Goal: Entertainment & Leisure: Consume media (video, audio)

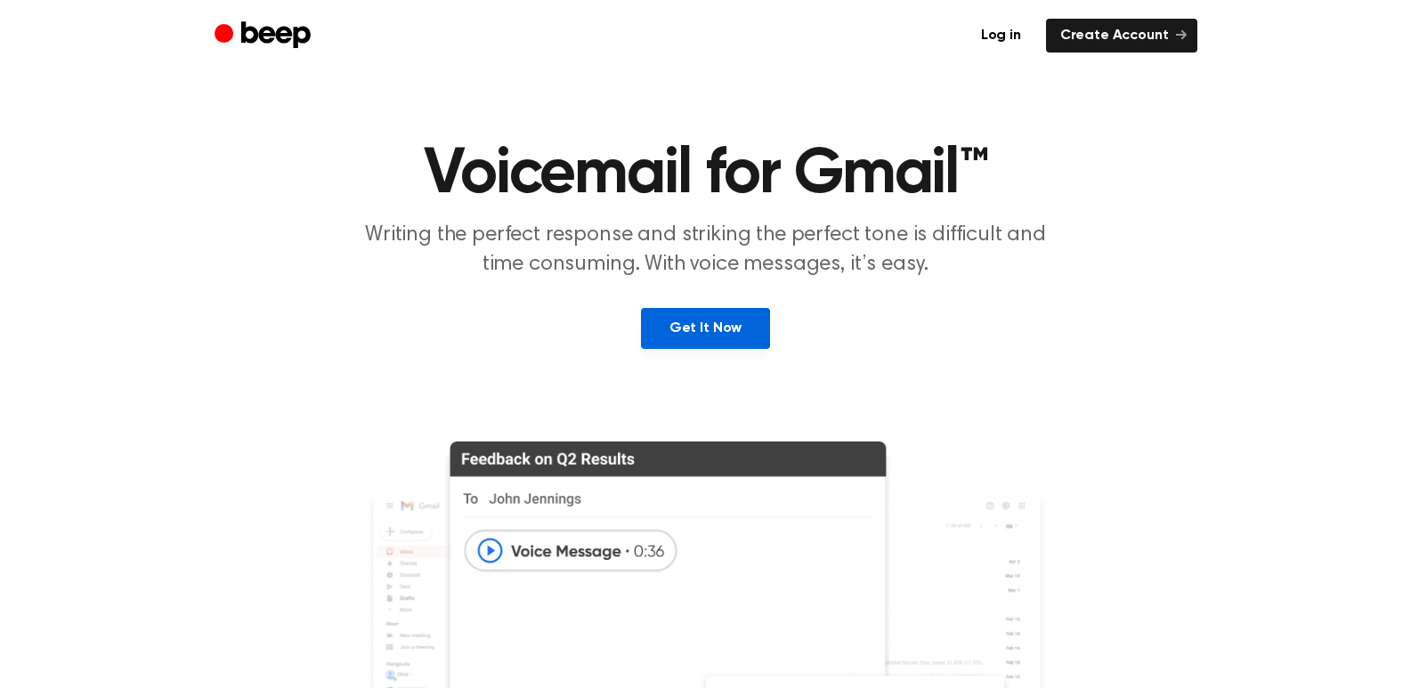
click at [714, 316] on link "Get It Now" at bounding box center [705, 328] width 129 height 41
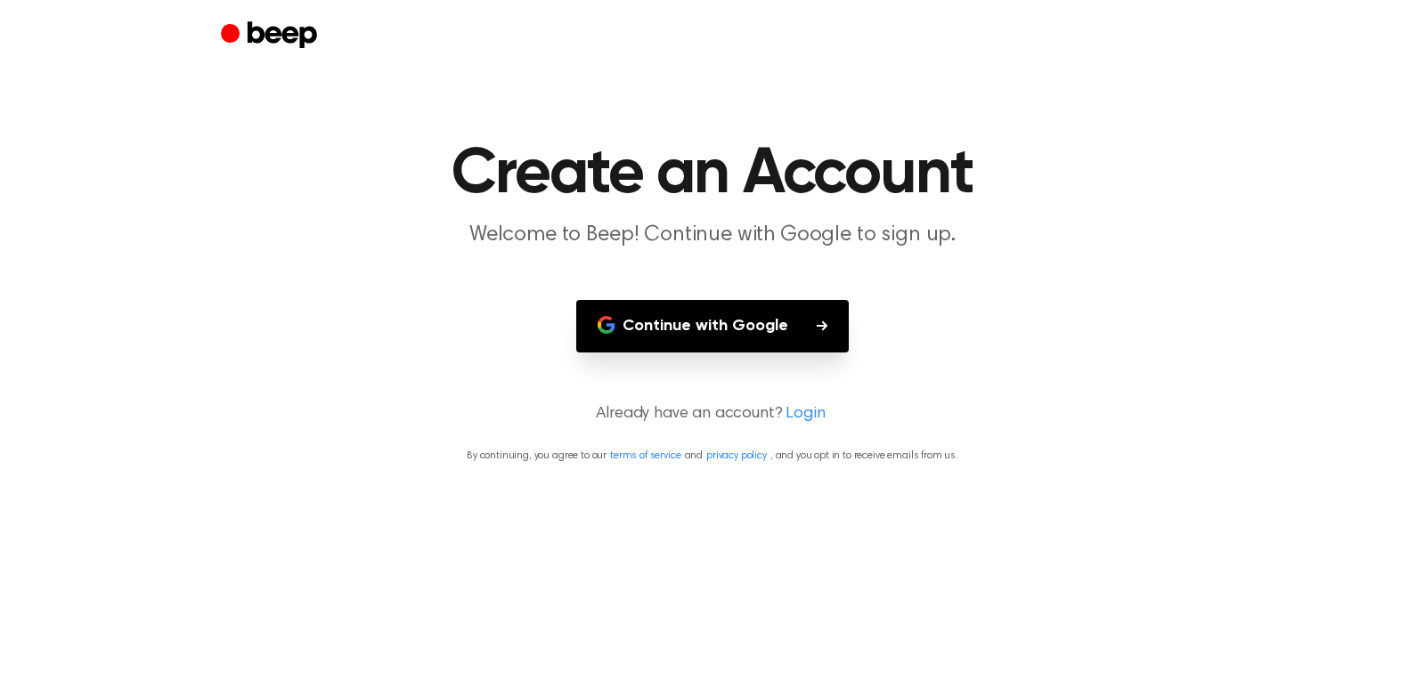
click at [706, 336] on button "Continue with Google" at bounding box center [712, 326] width 272 height 53
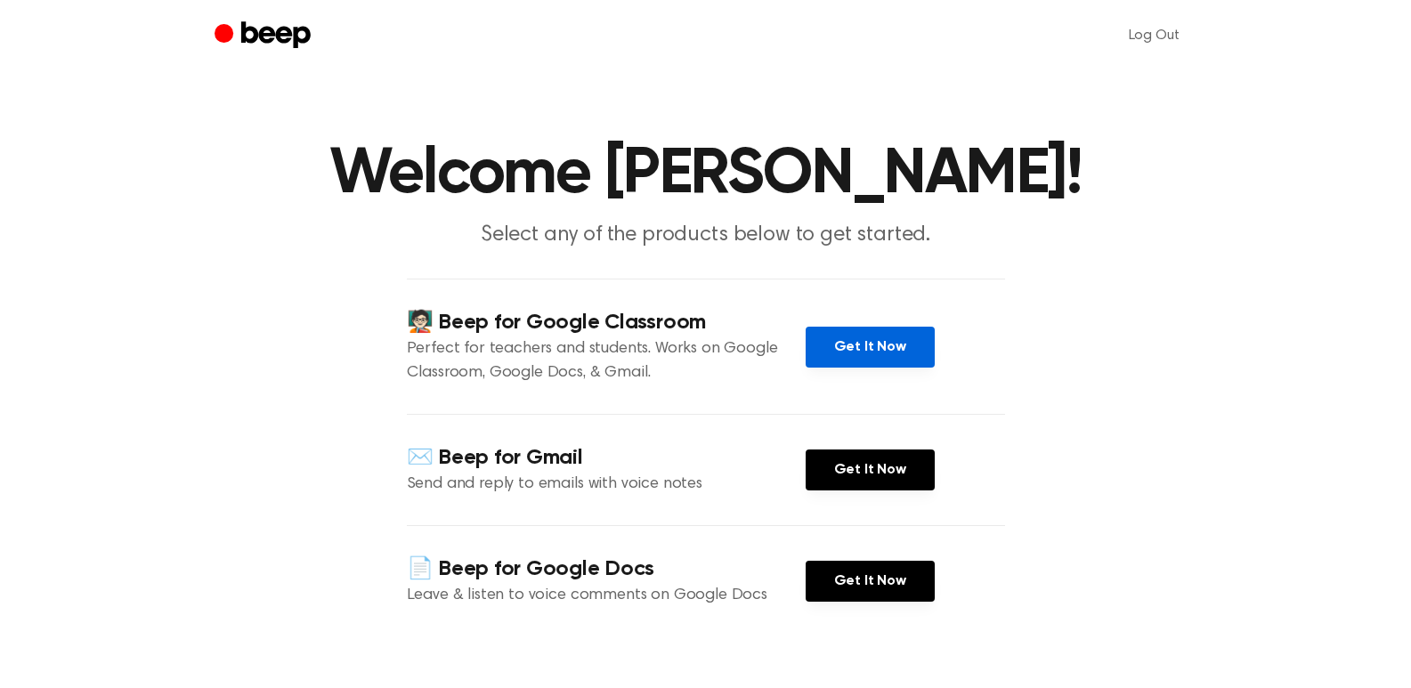
click at [896, 348] on link "Get It Now" at bounding box center [870, 347] width 129 height 41
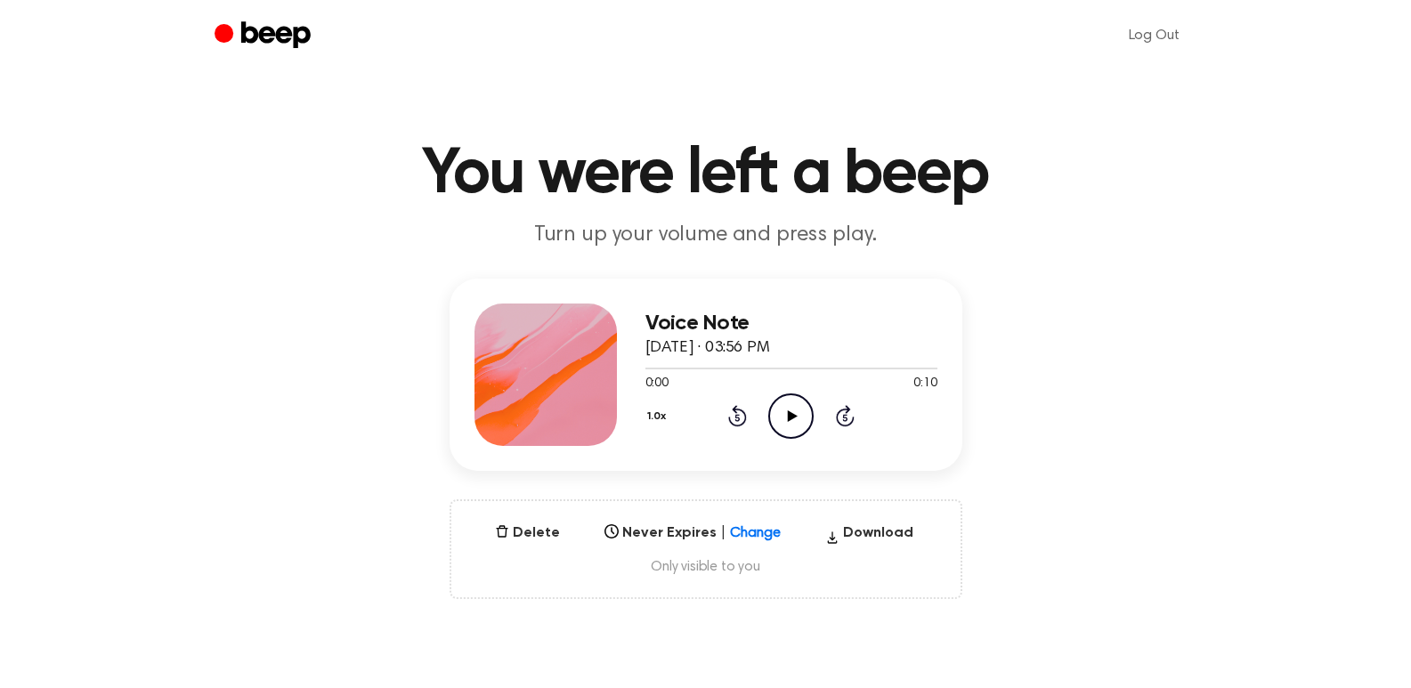
click at [789, 421] on icon "Play Audio" at bounding box center [790, 416] width 45 height 45
click at [785, 414] on icon "Play Audio" at bounding box center [790, 416] width 45 height 45
click at [548, 541] on button "Delete" at bounding box center [527, 533] width 79 height 21
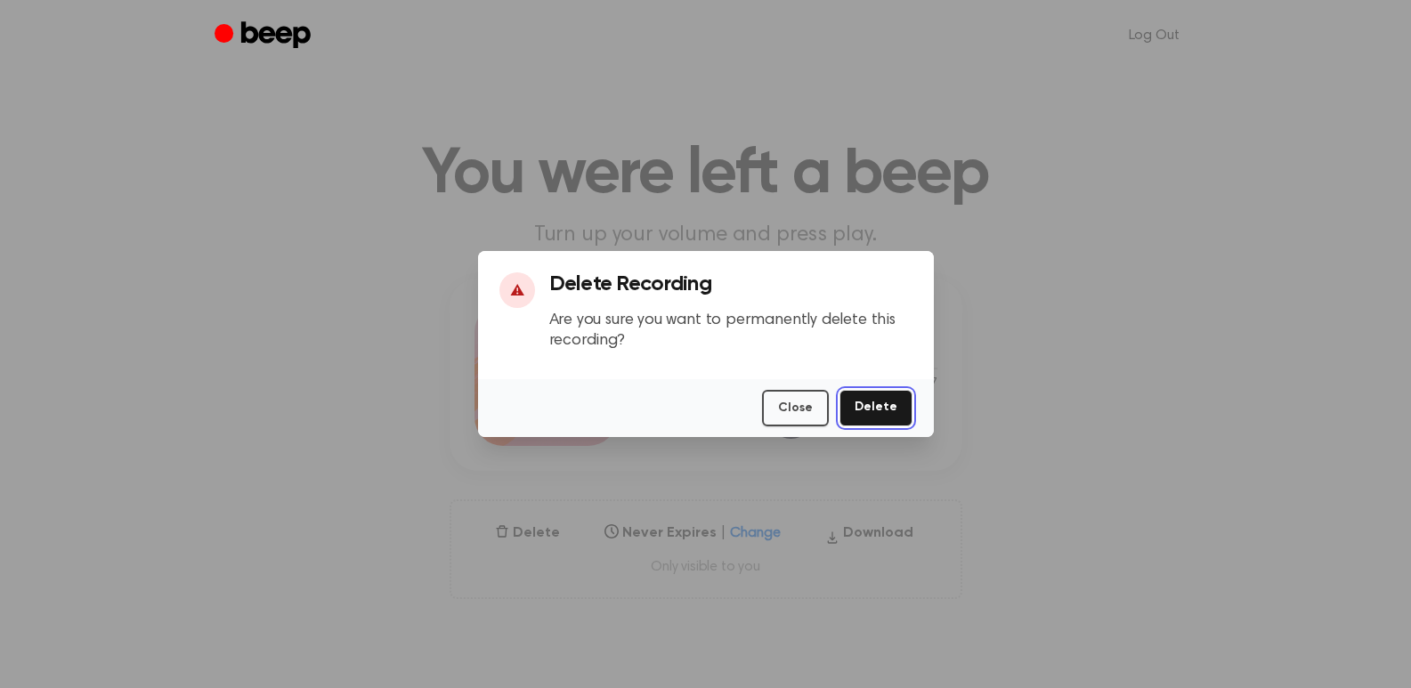
click at [895, 409] on button "Delete" at bounding box center [876, 408] width 73 height 37
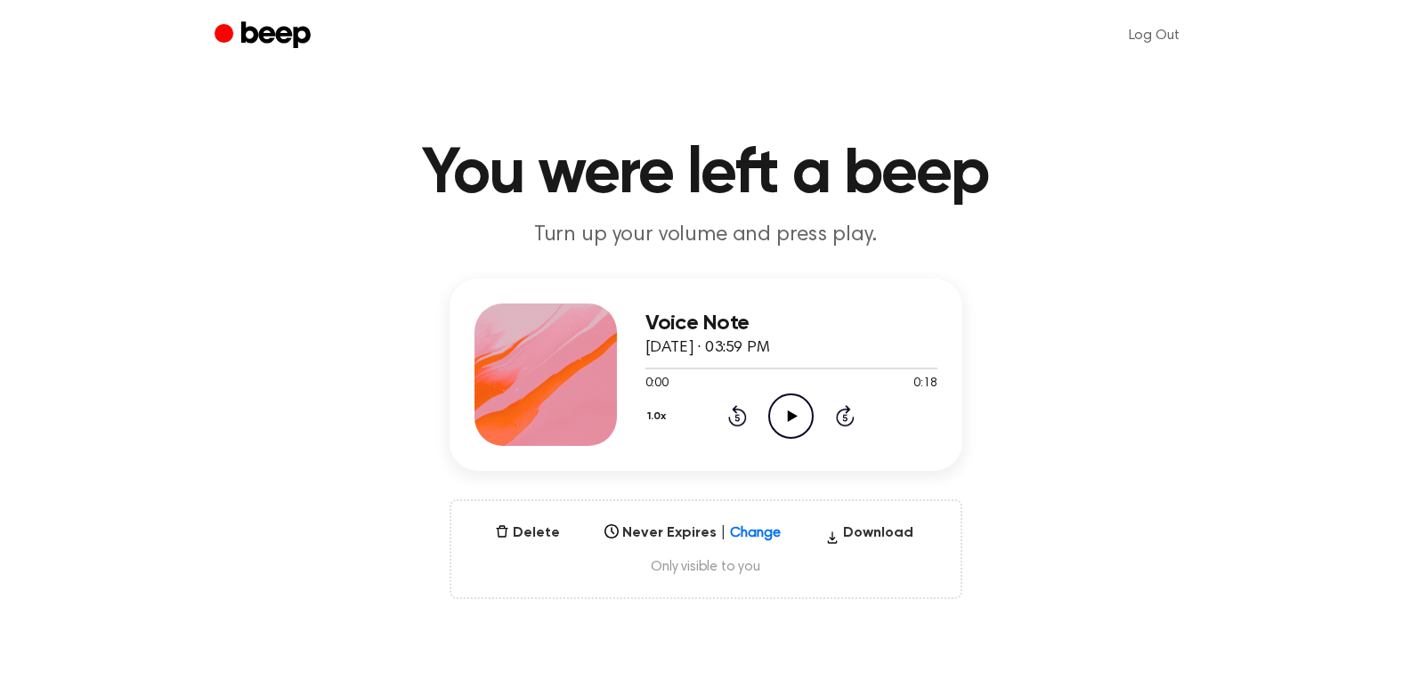
click at [788, 404] on icon "Play Audio" at bounding box center [790, 416] width 45 height 45
click at [527, 538] on button "Delete" at bounding box center [527, 533] width 79 height 21
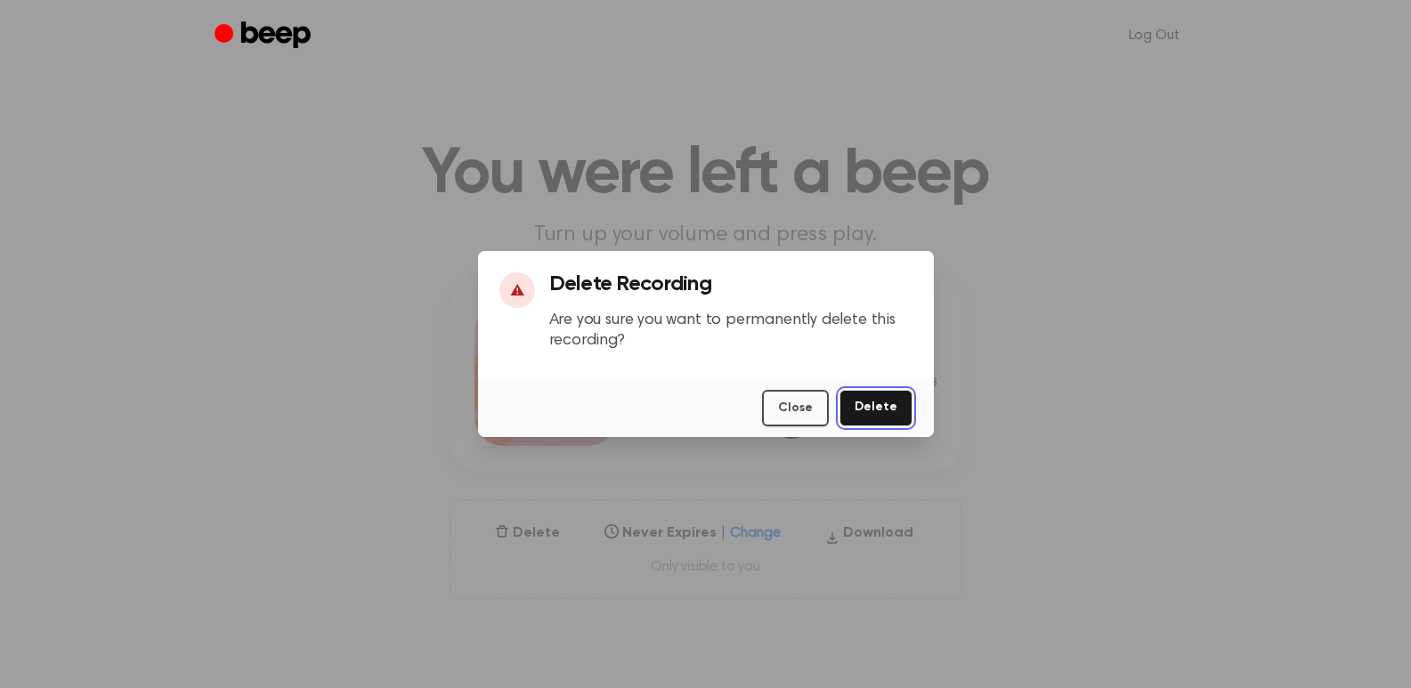
click at [882, 400] on button "Delete" at bounding box center [876, 408] width 73 height 37
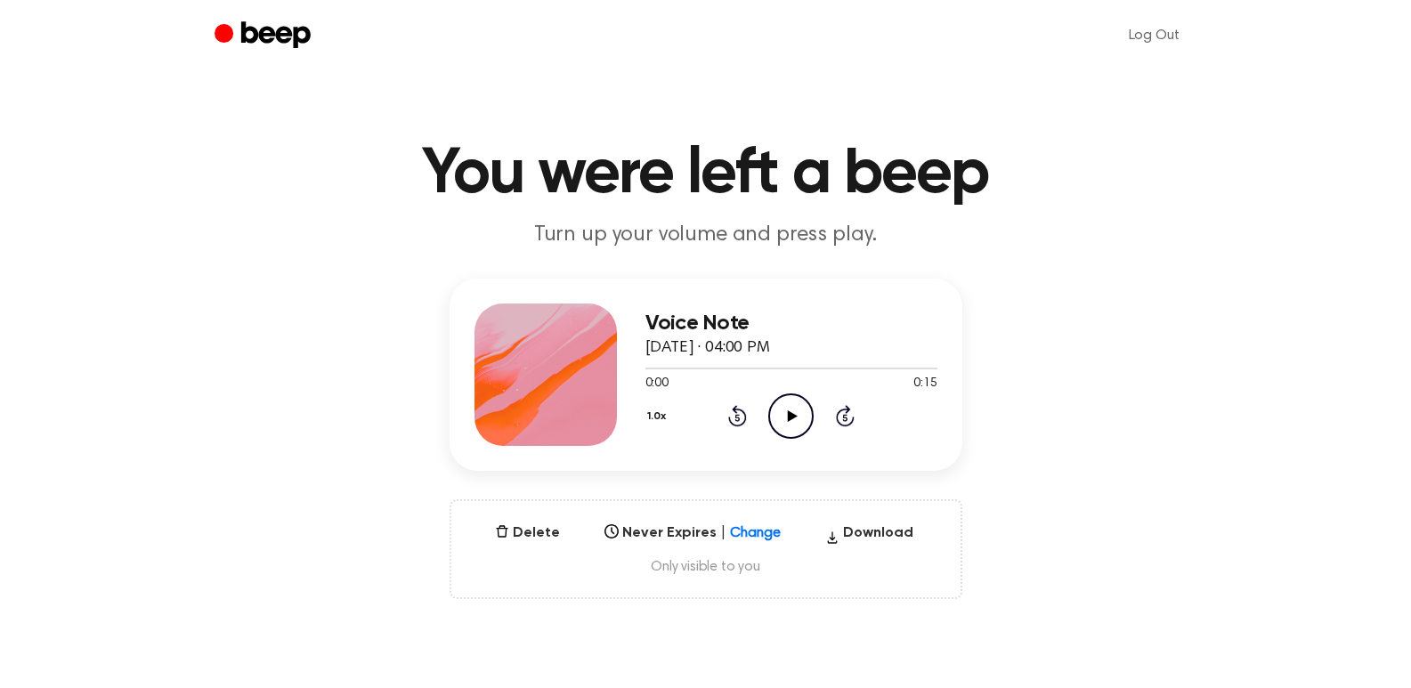
click at [786, 403] on icon "Play Audio" at bounding box center [790, 416] width 45 height 45
click at [784, 420] on icon "Play Audio" at bounding box center [790, 416] width 45 height 45
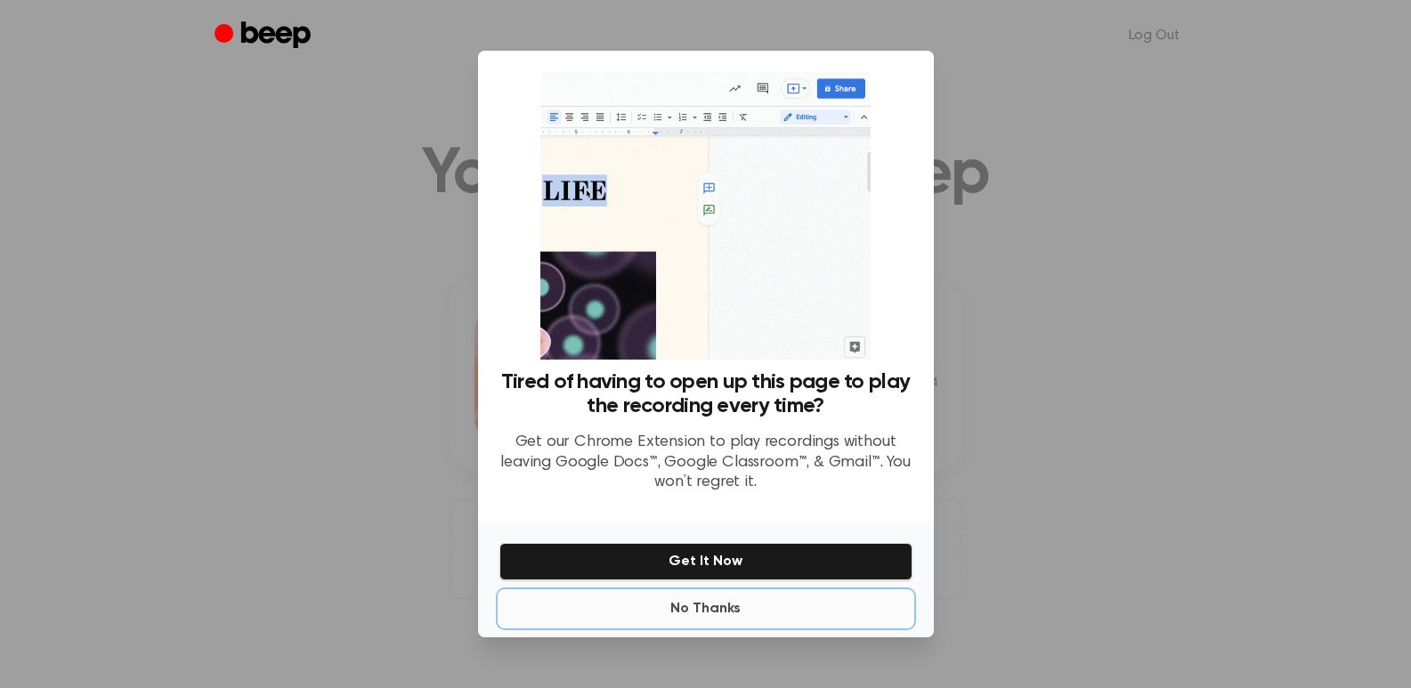
click at [691, 598] on button "No Thanks" at bounding box center [705, 609] width 413 height 36
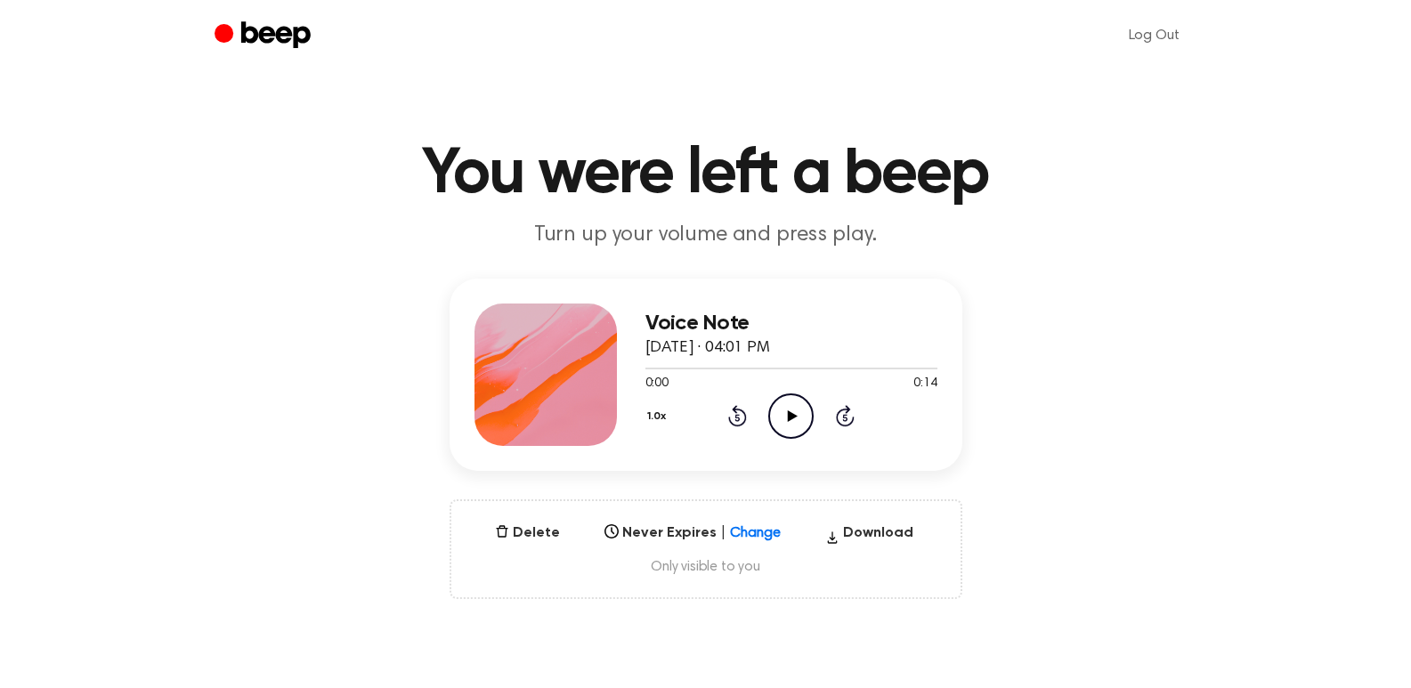
click at [794, 409] on icon "Play Audio" at bounding box center [790, 416] width 45 height 45
click at [779, 413] on icon "Play Audio" at bounding box center [790, 416] width 45 height 45
click at [784, 414] on icon "Play Audio" at bounding box center [790, 416] width 45 height 45
click at [798, 410] on icon "Play Audio" at bounding box center [790, 416] width 45 height 45
click at [772, 417] on icon "Play Audio" at bounding box center [790, 416] width 45 height 45
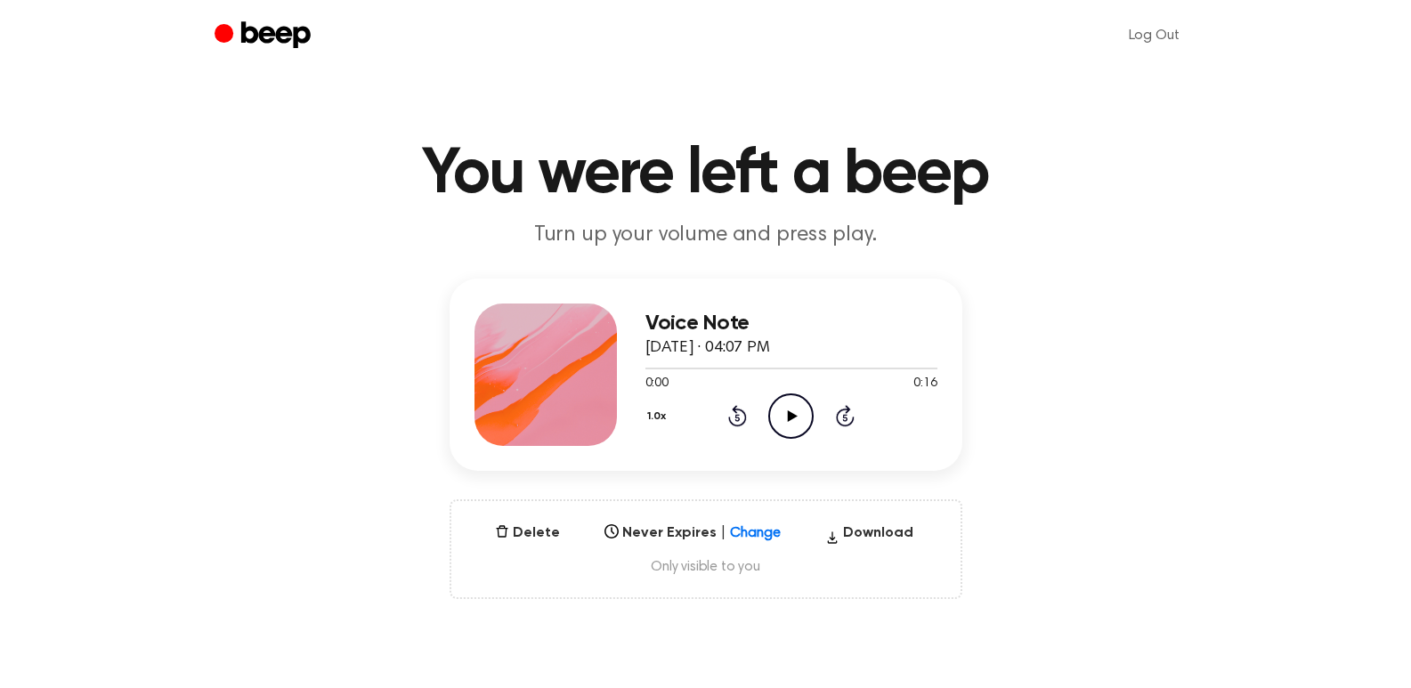
click at [786, 412] on icon "Play Audio" at bounding box center [790, 416] width 45 height 45
click at [793, 424] on icon "Play Audio" at bounding box center [790, 416] width 45 height 45
click at [776, 402] on icon "Play Audio" at bounding box center [790, 416] width 45 height 45
click at [784, 408] on icon "Play Audio" at bounding box center [790, 416] width 45 height 45
click at [793, 418] on icon "Play Audio" at bounding box center [790, 416] width 45 height 45
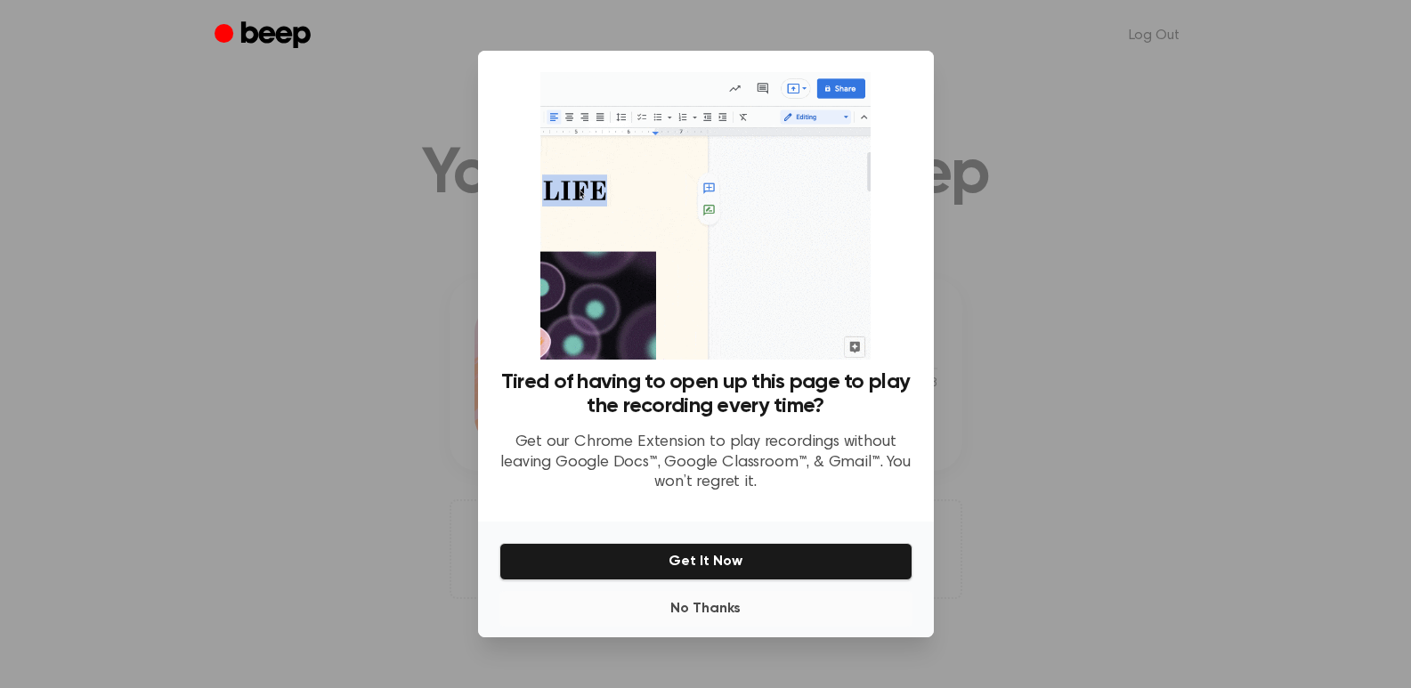
drag, startPoint x: 703, startPoint y: 628, endPoint x: 706, endPoint y: 619, distance: 9.3
click at [704, 626] on div "No Thanks Get It Now" at bounding box center [706, 580] width 456 height 116
click at [708, 615] on button "No Thanks" at bounding box center [705, 609] width 413 height 36
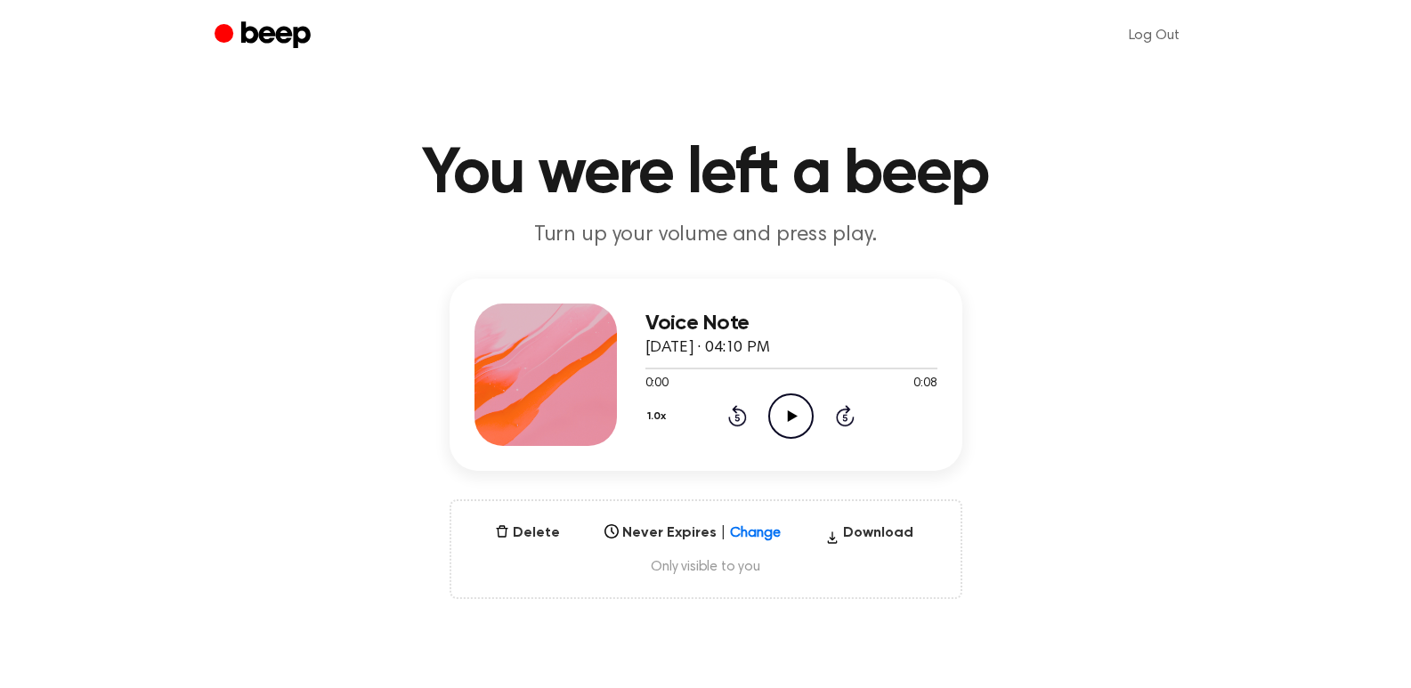
click at [788, 404] on icon "Play Audio" at bounding box center [790, 416] width 45 height 45
click at [797, 406] on icon "Play Audio" at bounding box center [790, 416] width 45 height 45
click at [785, 412] on icon "Play Audio" at bounding box center [790, 416] width 45 height 45
click at [785, 415] on icon "Play Audio" at bounding box center [790, 416] width 45 height 45
click at [795, 415] on icon at bounding box center [793, 416] width 10 height 12
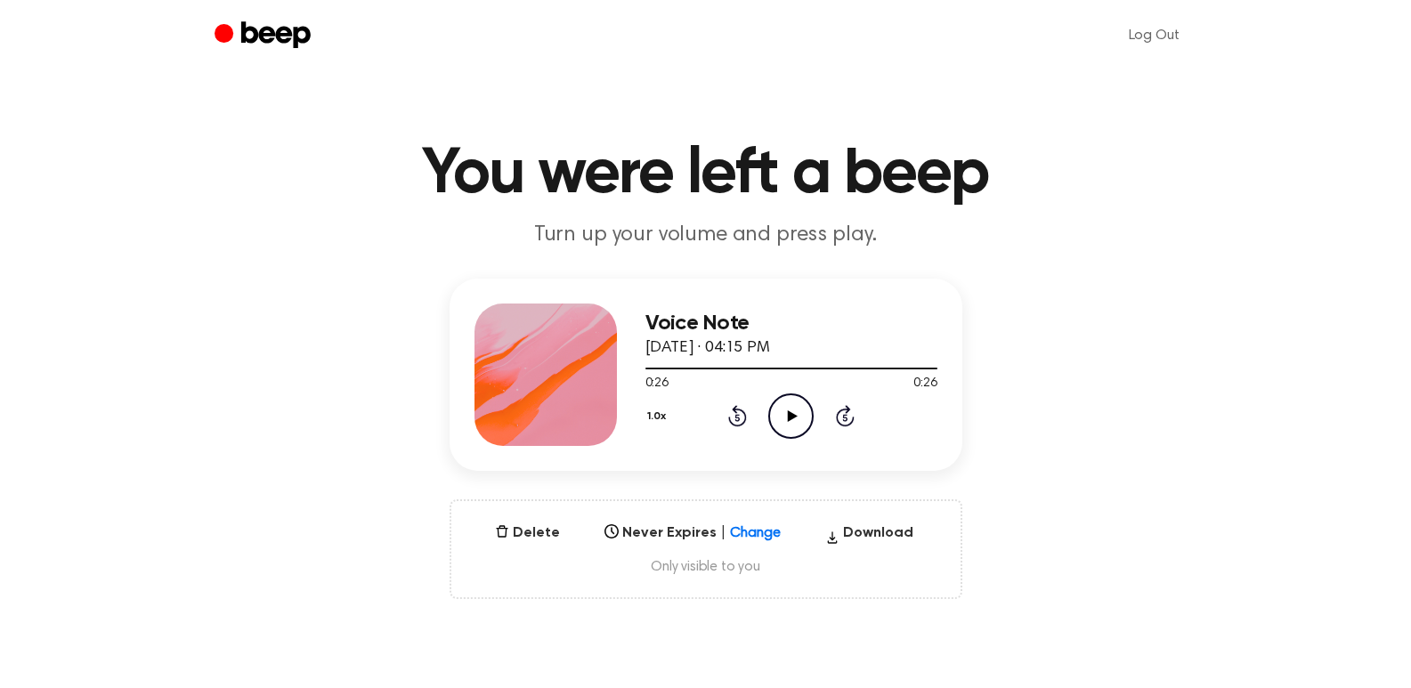
click at [795, 415] on icon at bounding box center [793, 416] width 10 height 12
click at [799, 413] on icon "Play Audio" at bounding box center [790, 416] width 45 height 45
click at [784, 416] on icon "Play Audio" at bounding box center [790, 416] width 45 height 45
click at [789, 418] on icon at bounding box center [793, 416] width 10 height 12
click at [788, 408] on icon "Play Audio" at bounding box center [790, 416] width 45 height 45
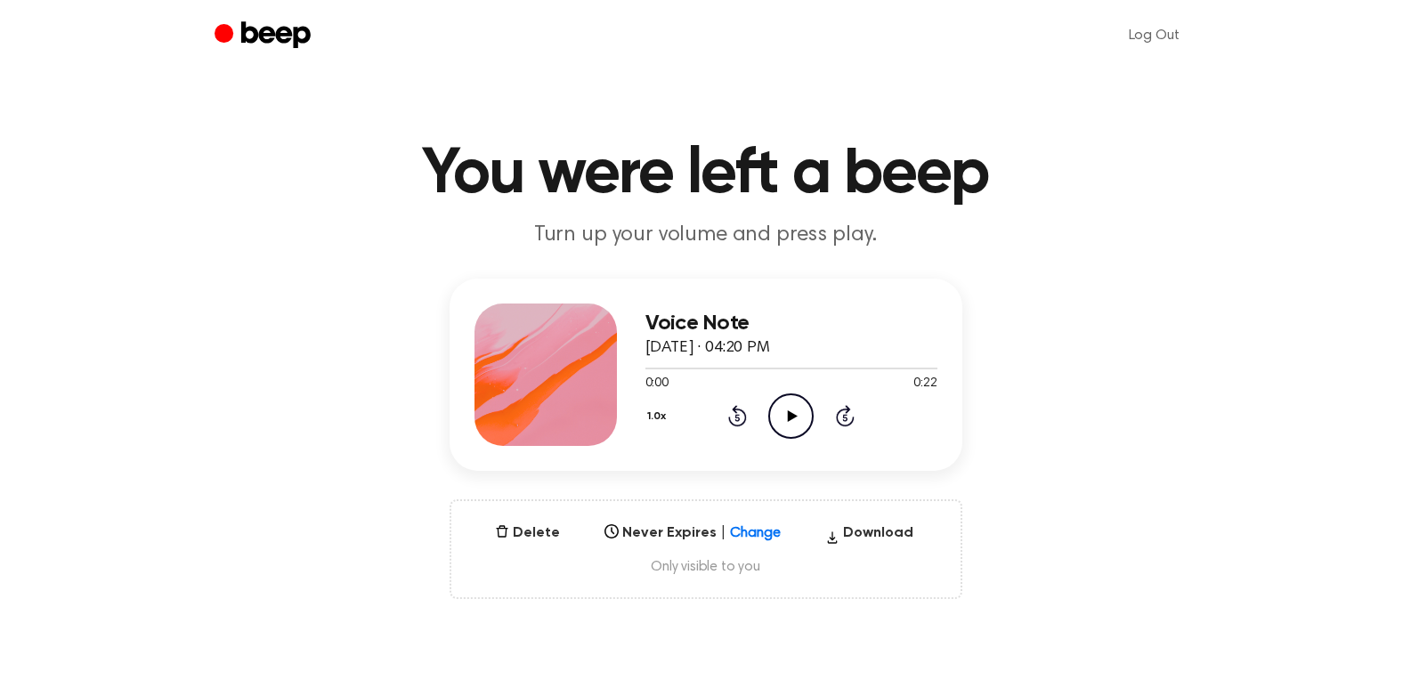
click at [784, 421] on icon "Play Audio" at bounding box center [790, 416] width 45 height 45
click at [799, 433] on icon "Play Audio" at bounding box center [790, 416] width 45 height 45
click at [787, 419] on icon "Play Audio" at bounding box center [790, 416] width 45 height 45
click at [793, 418] on icon at bounding box center [793, 416] width 10 height 12
click at [780, 407] on icon "Play Audio" at bounding box center [790, 416] width 45 height 45
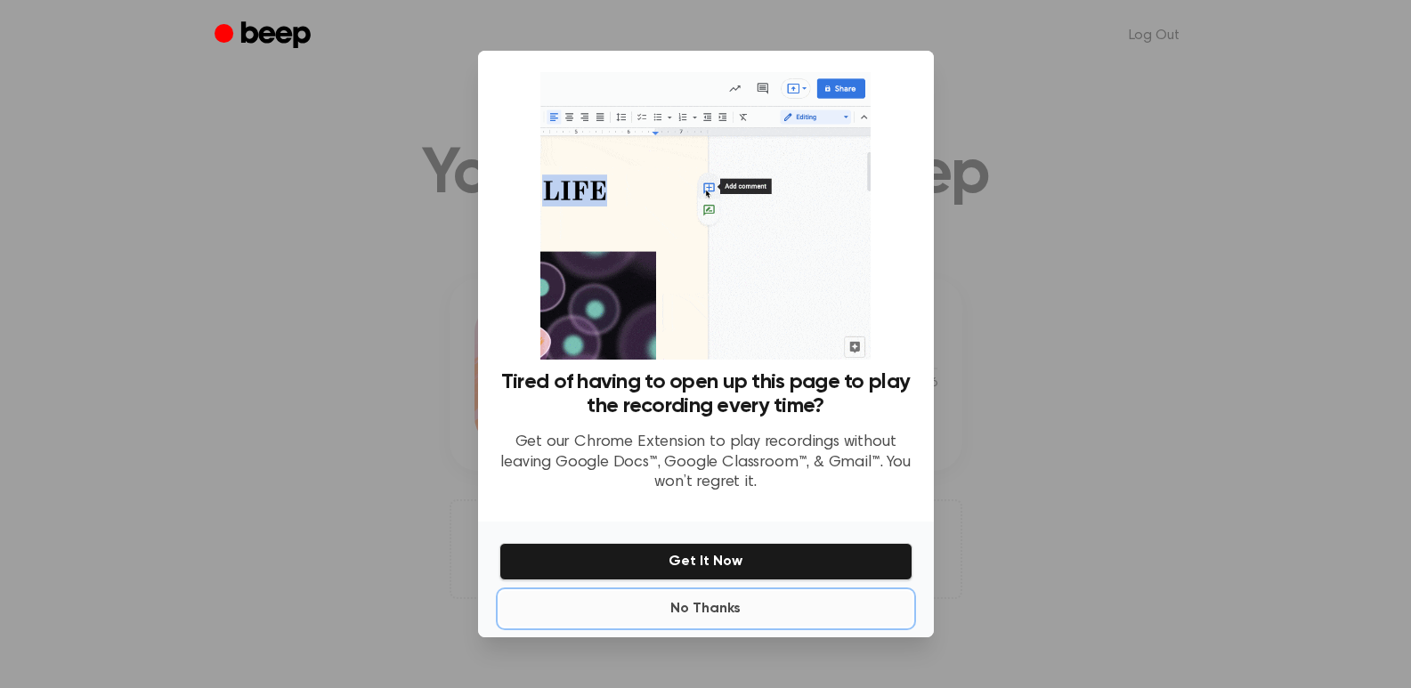
click at [703, 610] on button "No Thanks" at bounding box center [705, 609] width 413 height 36
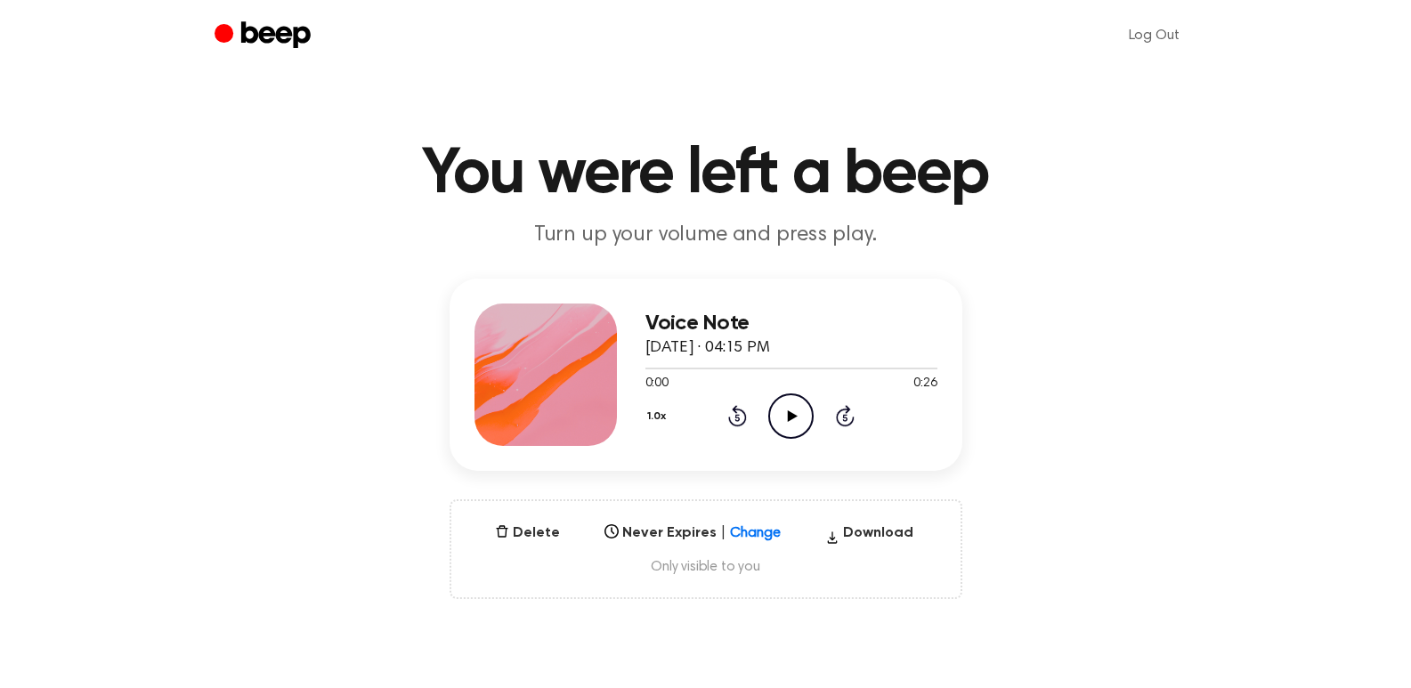
click at [789, 419] on icon at bounding box center [793, 416] width 10 height 12
click at [785, 417] on icon "Play Audio" at bounding box center [790, 416] width 45 height 45
click at [783, 407] on icon "Play Audio" at bounding box center [790, 416] width 45 height 45
click at [779, 394] on icon "Play Audio" at bounding box center [790, 416] width 45 height 45
click at [780, 403] on icon "Play Audio" at bounding box center [790, 416] width 45 height 45
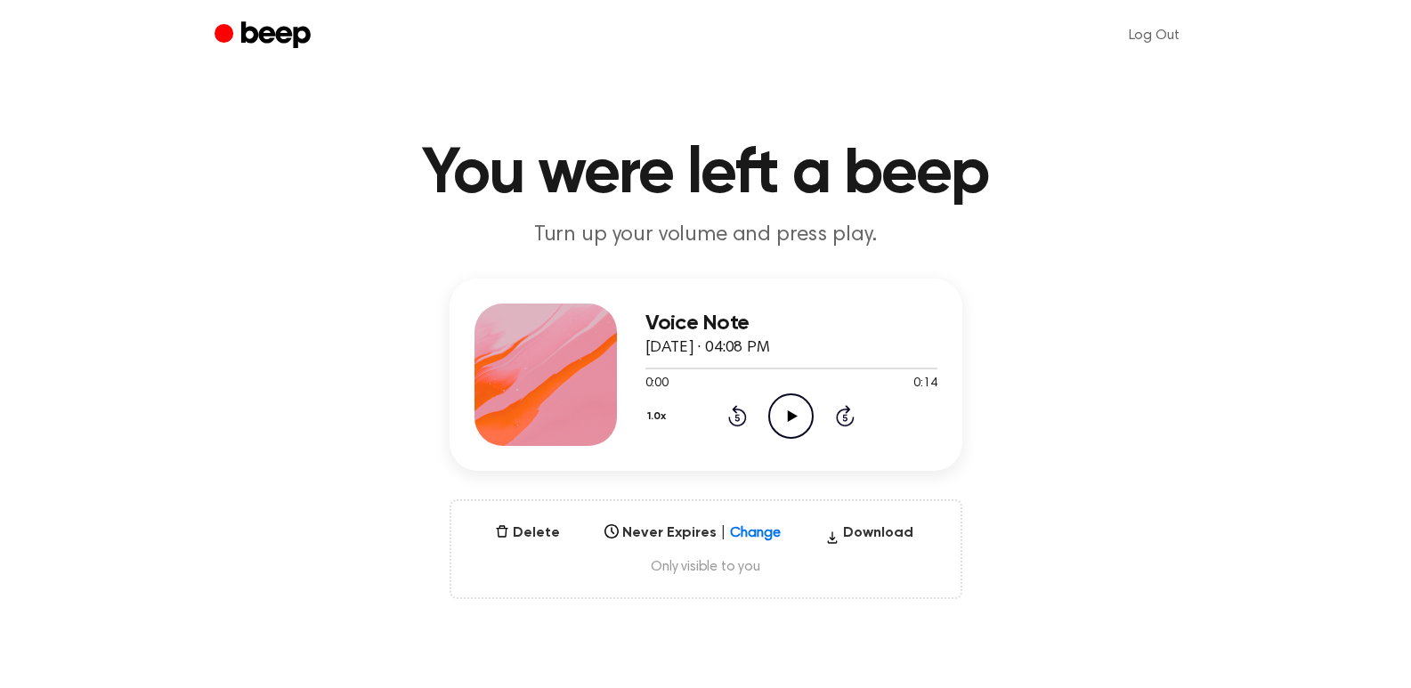
click at [782, 408] on icon "Play Audio" at bounding box center [790, 416] width 45 height 45
click at [792, 424] on icon "Play Audio" at bounding box center [790, 416] width 45 height 45
click at [781, 427] on icon "Play Audio" at bounding box center [790, 416] width 45 height 45
click at [781, 424] on icon "Play Audio" at bounding box center [790, 416] width 45 height 45
click at [805, 412] on icon "Play Audio" at bounding box center [790, 416] width 45 height 45
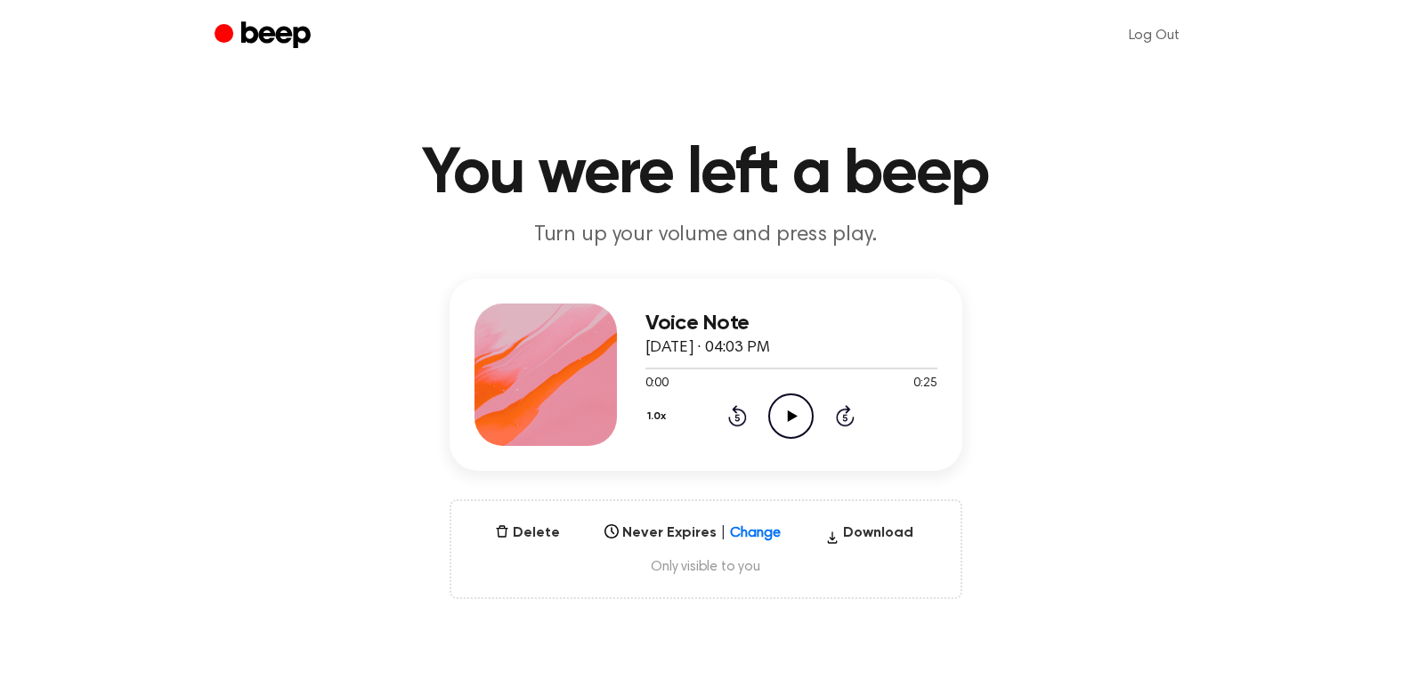
click at [784, 415] on icon "Play Audio" at bounding box center [790, 416] width 45 height 45
click at [776, 402] on icon "Play Audio" at bounding box center [790, 416] width 45 height 45
click at [780, 402] on icon "Play Audio" at bounding box center [790, 416] width 45 height 45
click at [802, 417] on icon "Play Audio" at bounding box center [790, 416] width 45 height 45
click at [773, 410] on icon "Play Audio" at bounding box center [790, 416] width 45 height 45
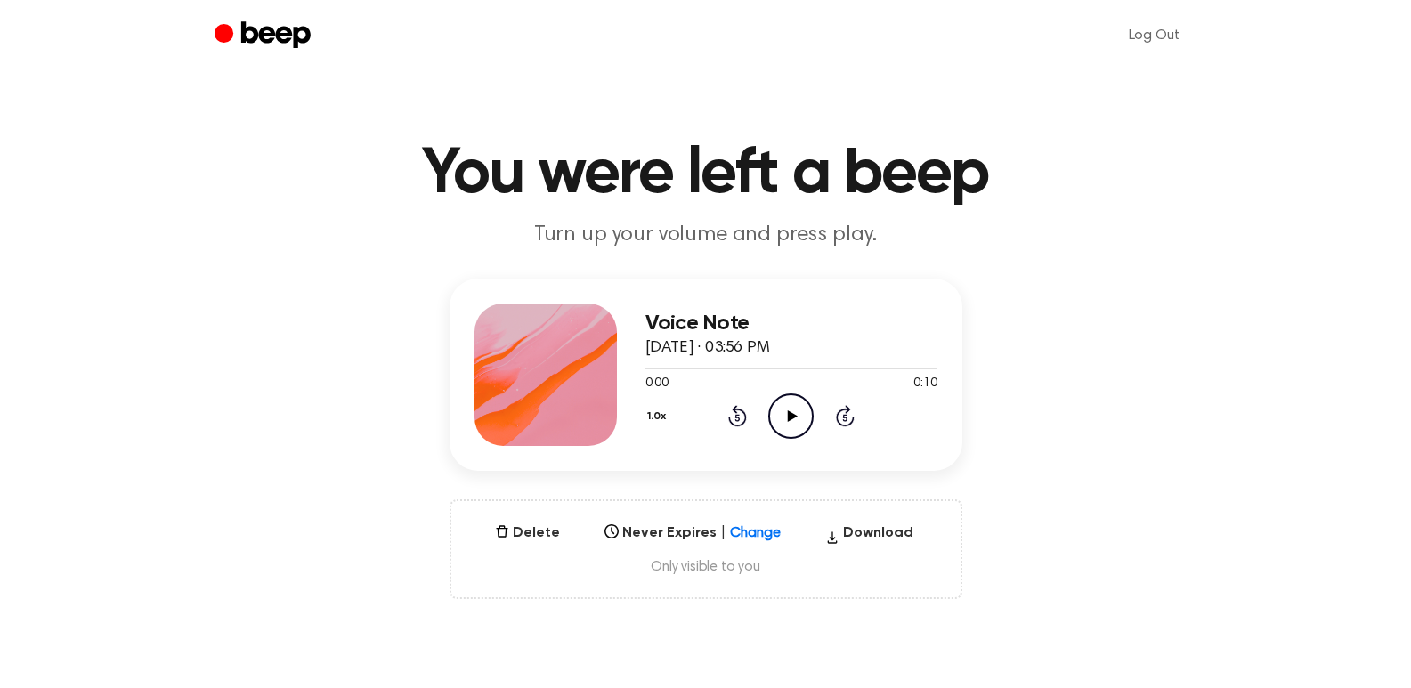
click at [790, 418] on icon "Play Audio" at bounding box center [790, 416] width 45 height 45
click at [784, 429] on icon "Play Audio" at bounding box center [790, 416] width 45 height 45
click at [789, 433] on icon "Play Audio" at bounding box center [790, 416] width 45 height 45
click at [780, 410] on icon "Play Audio" at bounding box center [790, 416] width 45 height 45
click at [784, 419] on icon "Play Audio" at bounding box center [790, 416] width 45 height 45
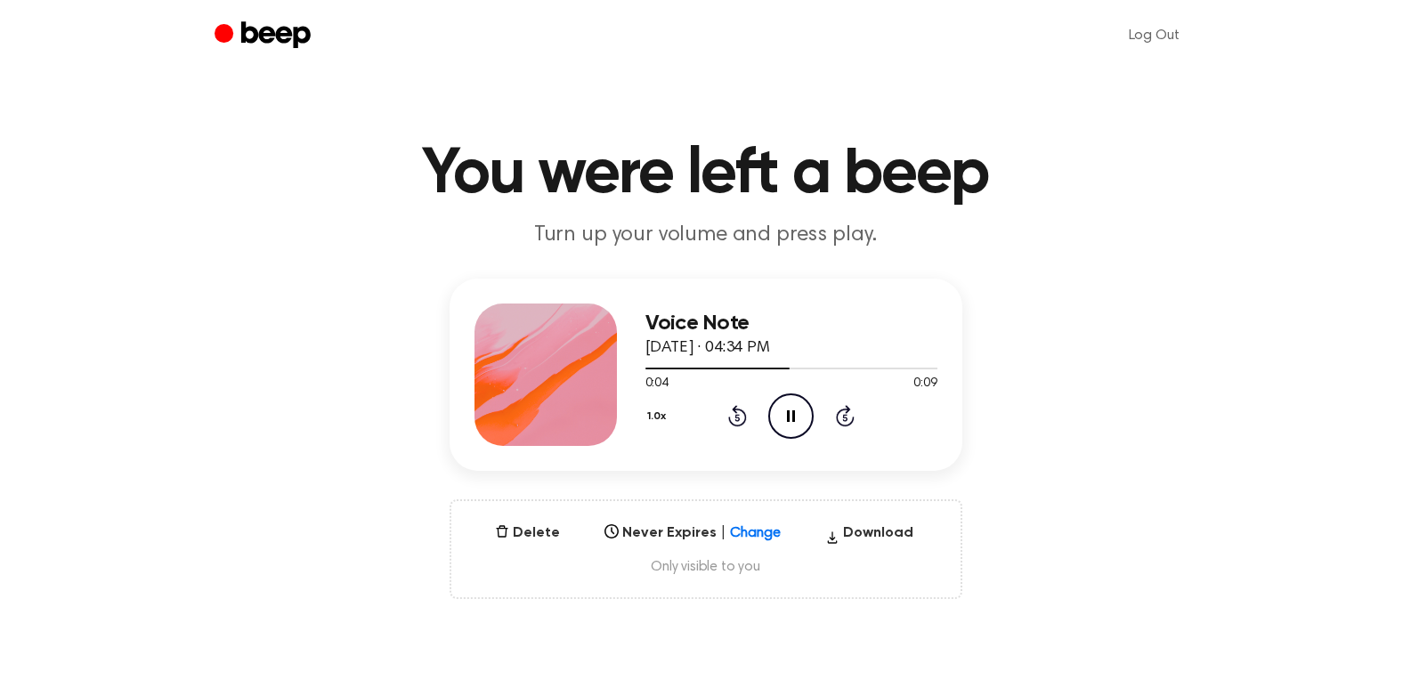
click at [1214, 477] on div "Voice Note August 15, 2025 · 04:34 PM 0:04 0:09 Your browser does not support t…" at bounding box center [705, 439] width 1368 height 321
click at [793, 418] on icon at bounding box center [793, 416] width 10 height 12
click at [798, 418] on icon "Play Audio" at bounding box center [790, 416] width 45 height 45
click at [798, 416] on icon "Pause Audio" at bounding box center [790, 416] width 45 height 45
click at [798, 416] on icon "Play Audio" at bounding box center [790, 416] width 45 height 45
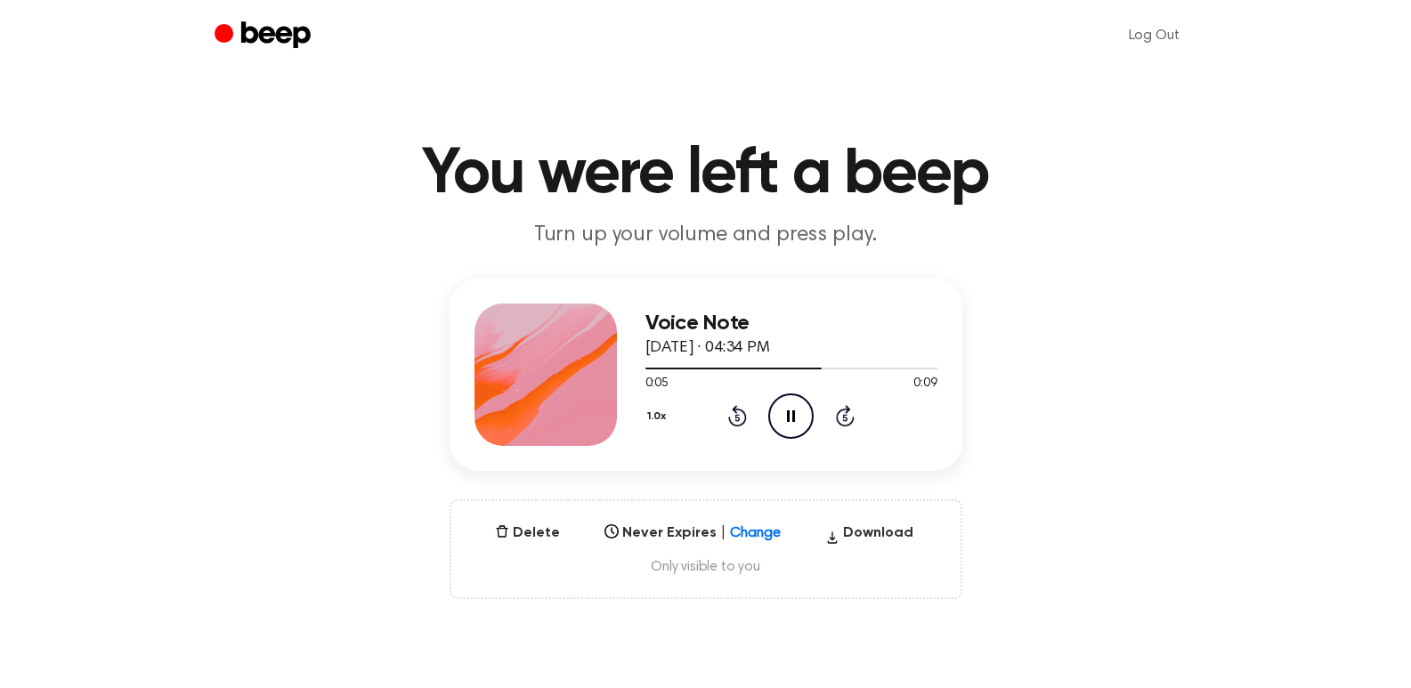
click at [798, 416] on icon "Pause Audio" at bounding box center [790, 416] width 45 height 45
click at [798, 416] on icon "Play Audio" at bounding box center [790, 416] width 45 height 45
click at [792, 430] on icon "Play Audio" at bounding box center [790, 416] width 45 height 45
click at [783, 420] on icon "Play Audio" at bounding box center [790, 416] width 45 height 45
click at [787, 409] on icon "Play Audio" at bounding box center [790, 416] width 45 height 45
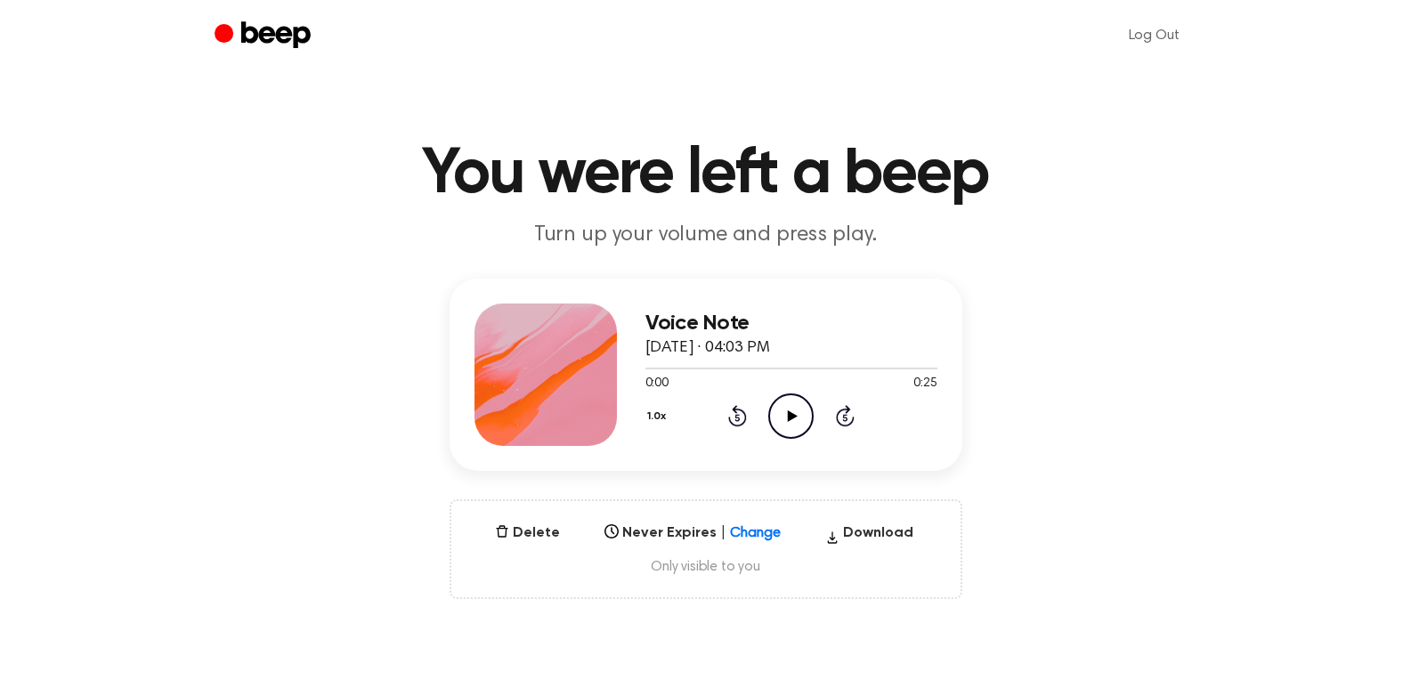
click at [776, 424] on icon "Play Audio" at bounding box center [790, 416] width 45 height 45
click at [784, 405] on icon "Play Audio" at bounding box center [790, 416] width 45 height 45
click at [778, 417] on icon "Play Audio" at bounding box center [790, 416] width 45 height 45
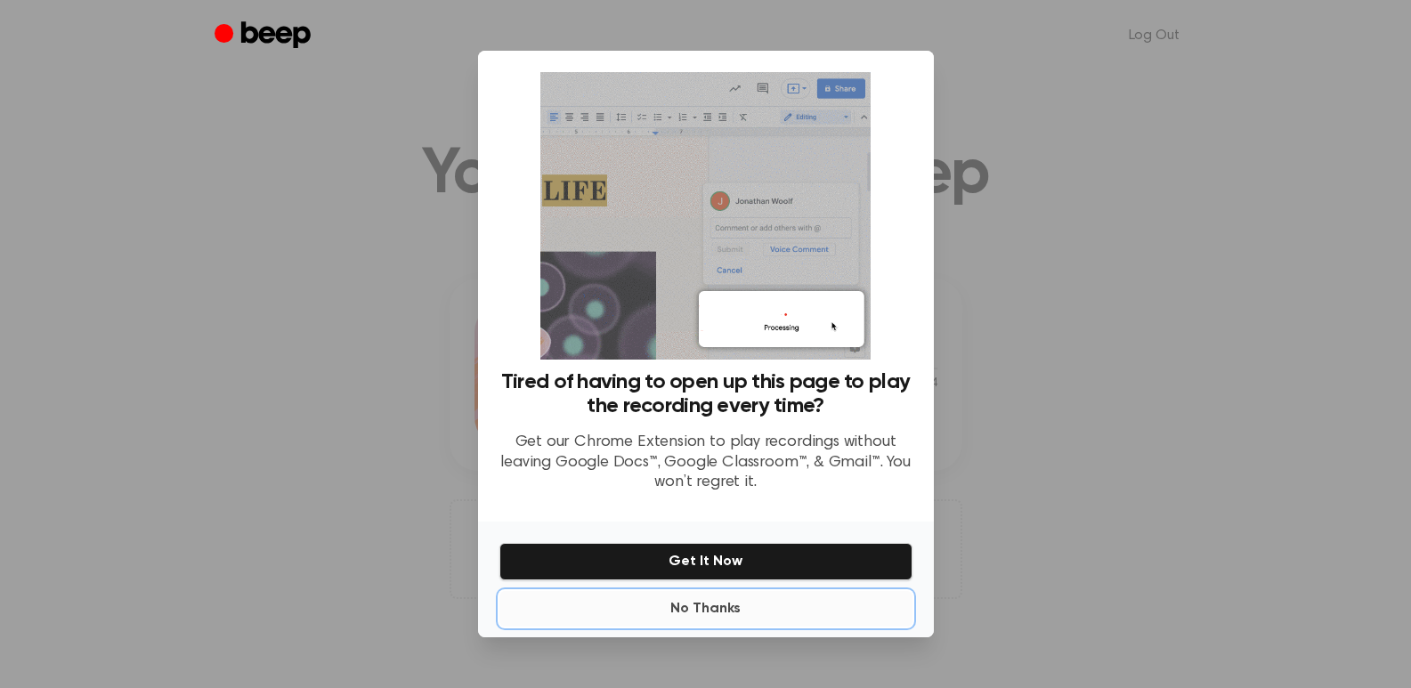
click at [678, 601] on button "No Thanks" at bounding box center [705, 609] width 413 height 36
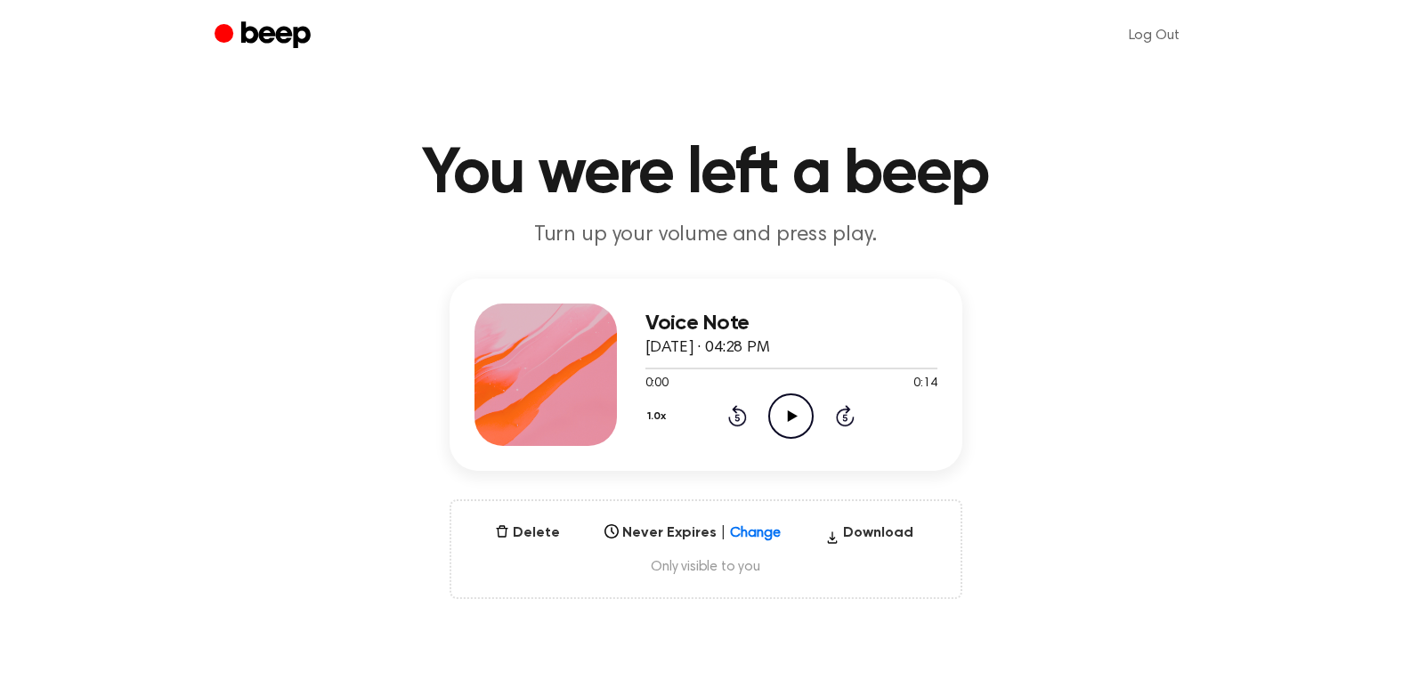
click at [778, 415] on icon "Play Audio" at bounding box center [790, 416] width 45 height 45
click at [791, 408] on icon "Play Audio" at bounding box center [790, 416] width 45 height 45
click at [798, 410] on icon "Play Audio" at bounding box center [790, 416] width 45 height 45
click at [780, 402] on icon "Play Audio" at bounding box center [790, 416] width 45 height 45
click at [814, 420] on div "1.0x Rewind 5 seconds Play Audio Skip 5 seconds" at bounding box center [792, 416] width 292 height 45
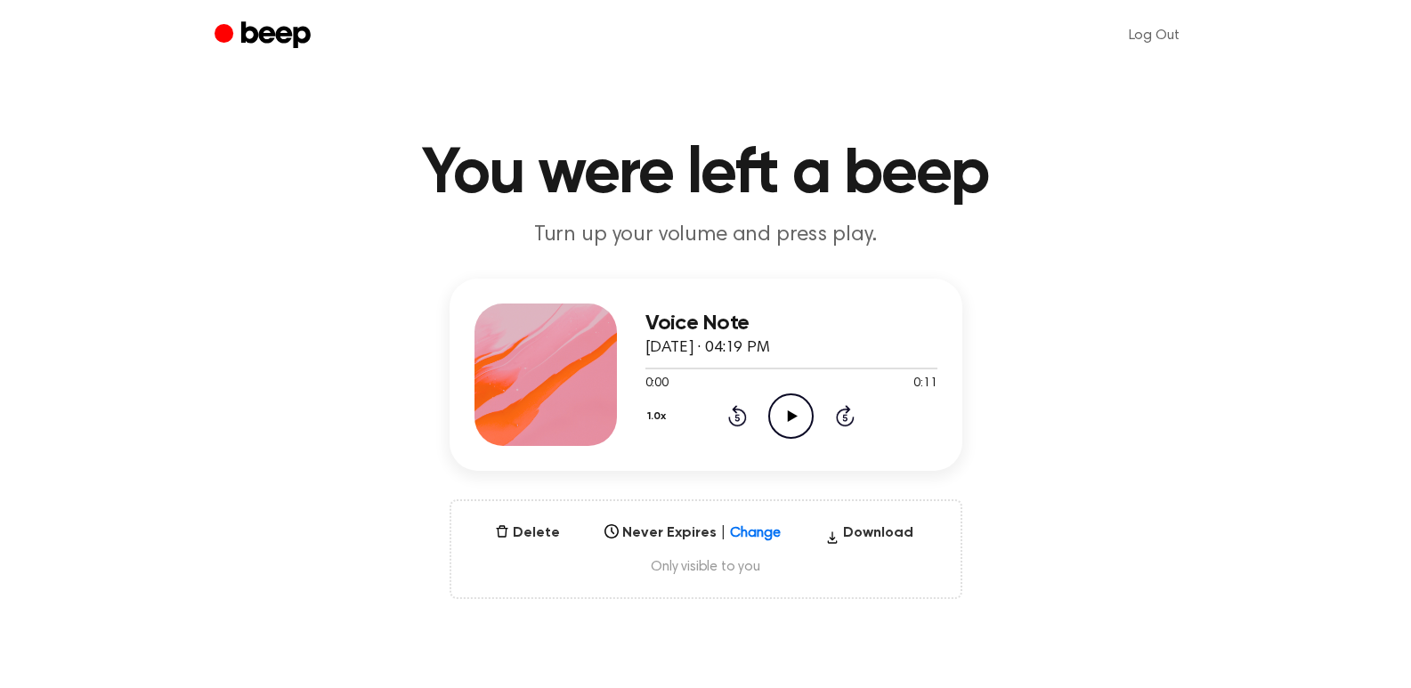
click at [794, 420] on icon "Play Audio" at bounding box center [790, 416] width 45 height 45
click at [796, 408] on icon "Play Audio" at bounding box center [790, 416] width 45 height 45
